Goal: Check status: Check status

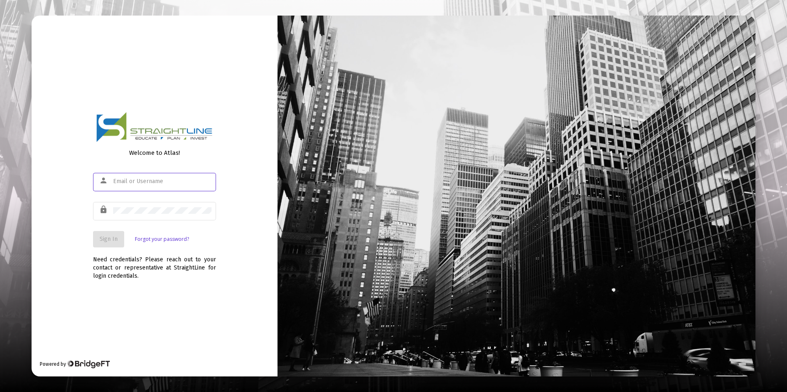
type input "[EMAIL_ADDRESS][DOMAIN_NAME]"
click at [110, 240] on span "Sign In" at bounding box center [109, 239] width 18 height 7
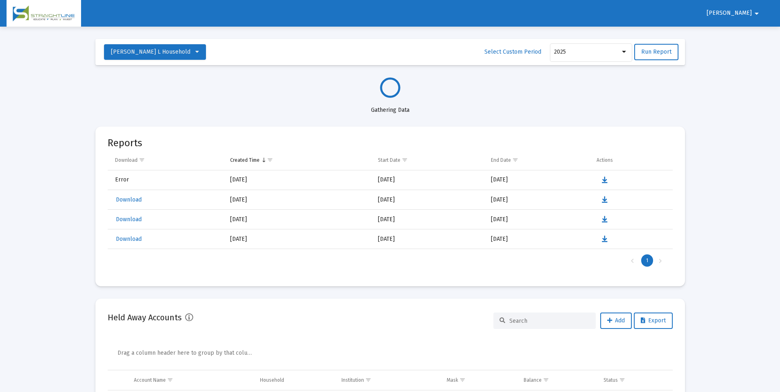
select select "View all"
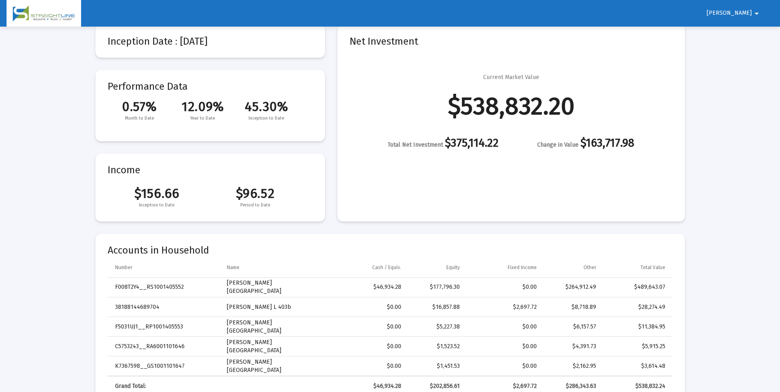
scroll to position [41, 0]
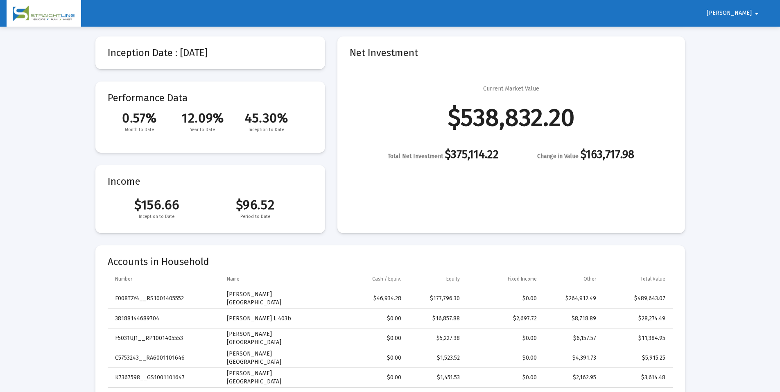
drag, startPoint x: 46, startPoint y: 157, endPoint x: 53, endPoint y: 152, distance: 8.8
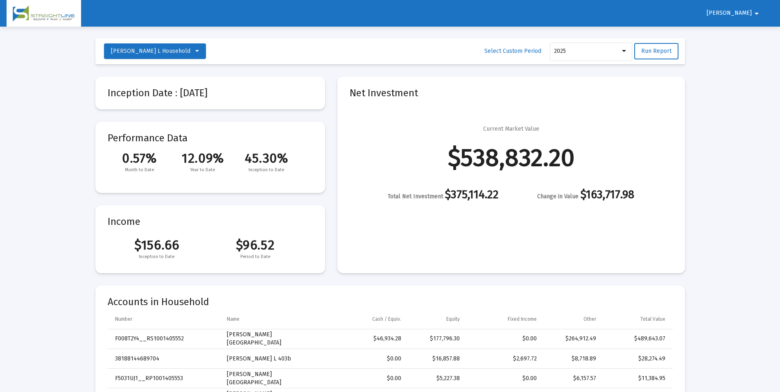
scroll to position [0, 0]
